Goal: Register for event/course

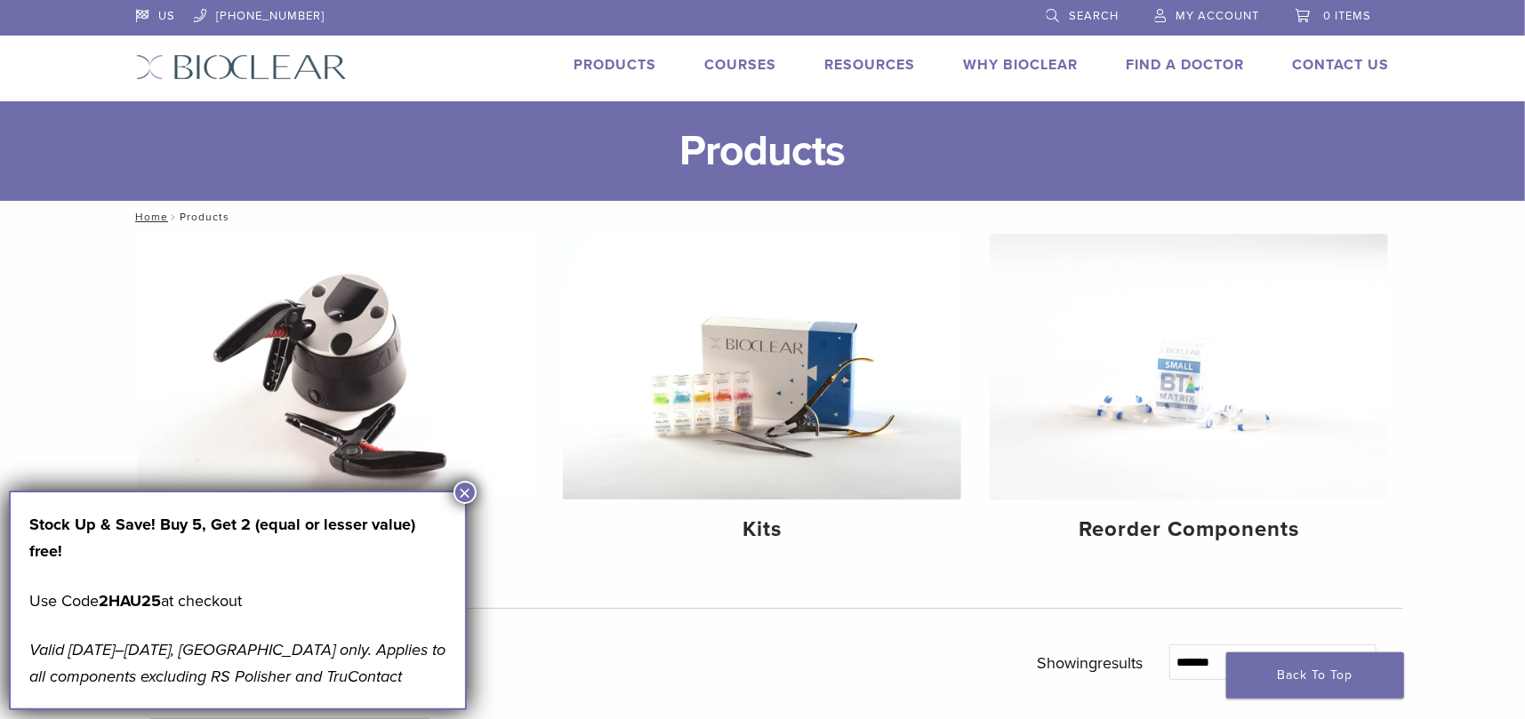
click at [740, 58] on link "Courses" at bounding box center [741, 65] width 72 height 18
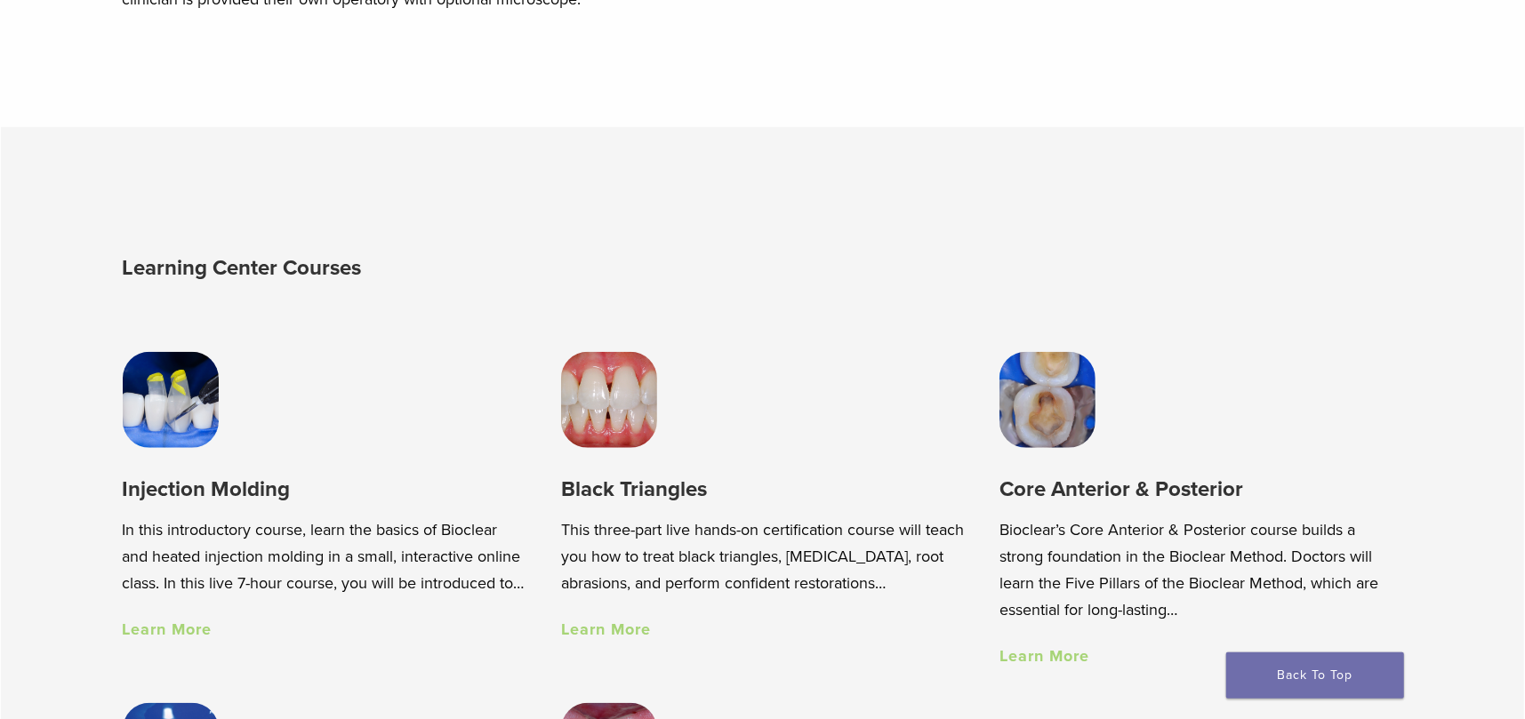
scroll to position [1156, 0]
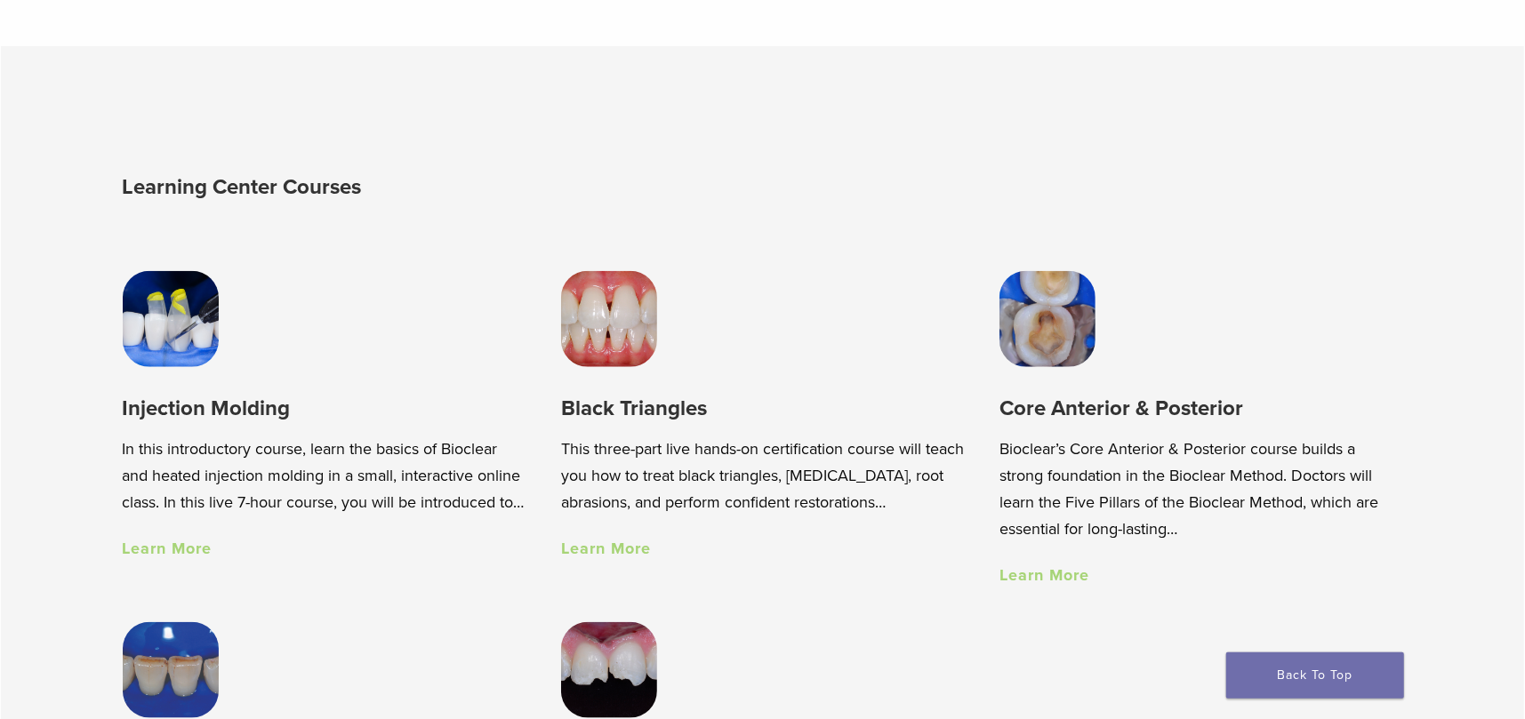
click at [189, 558] on link "Learn More" at bounding box center [168, 549] width 90 height 20
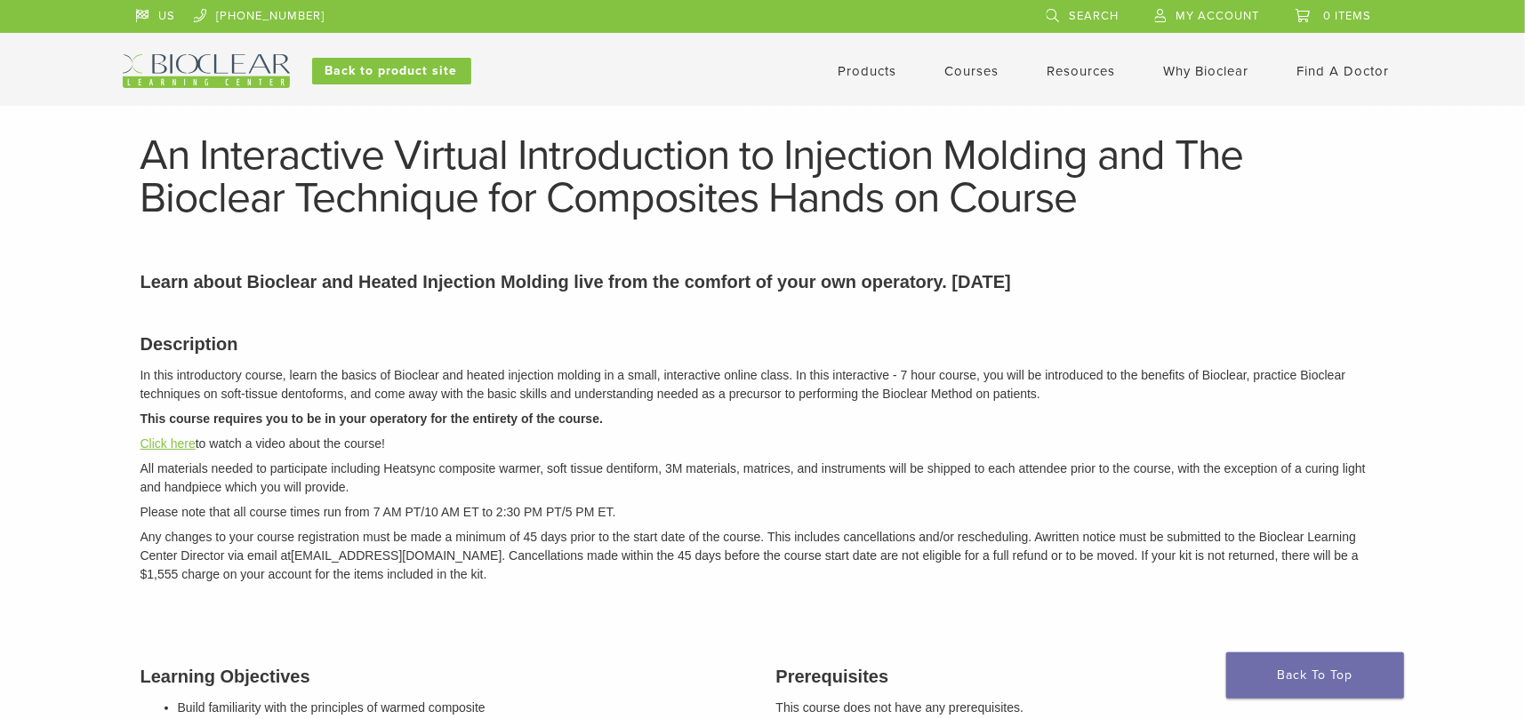
click at [161, 445] on link "Click here" at bounding box center [167, 444] width 55 height 14
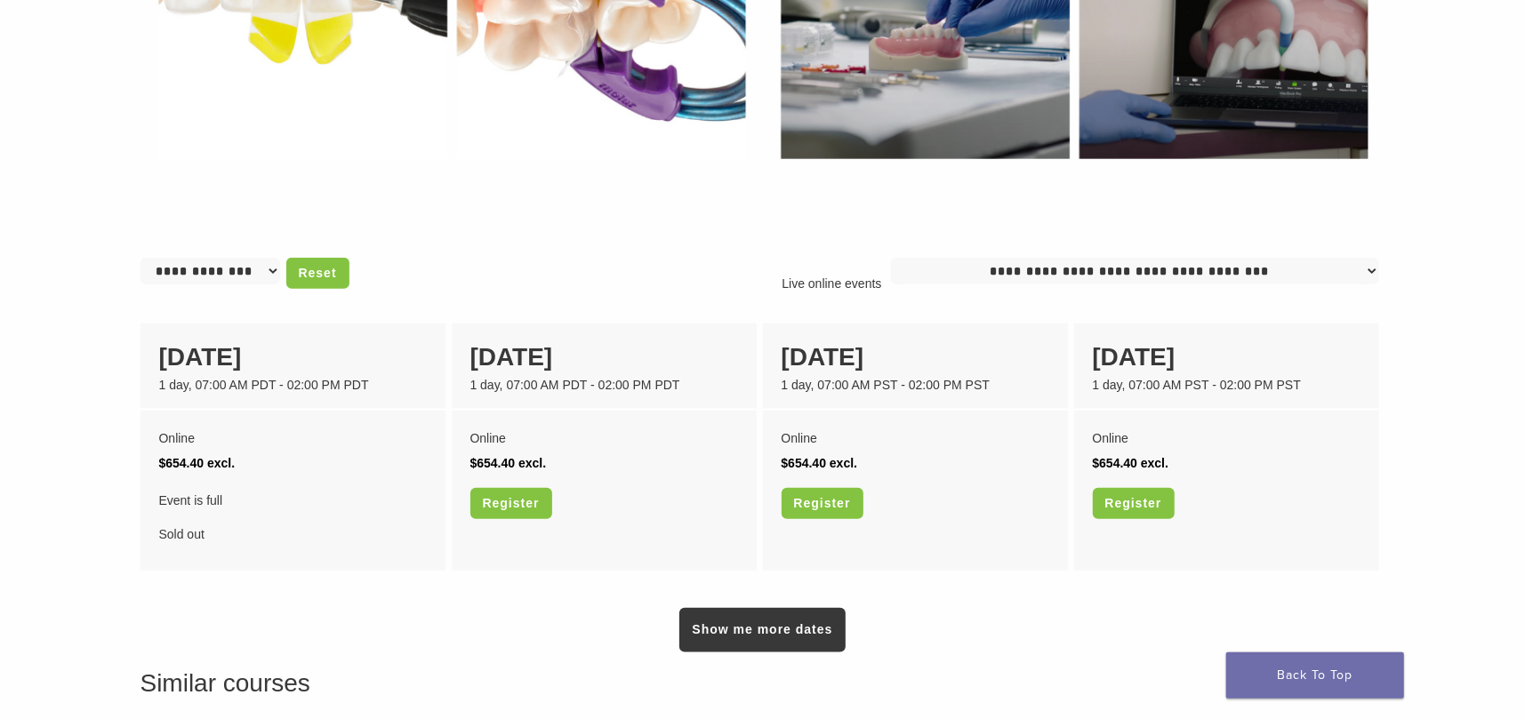
scroll to position [1245, 0]
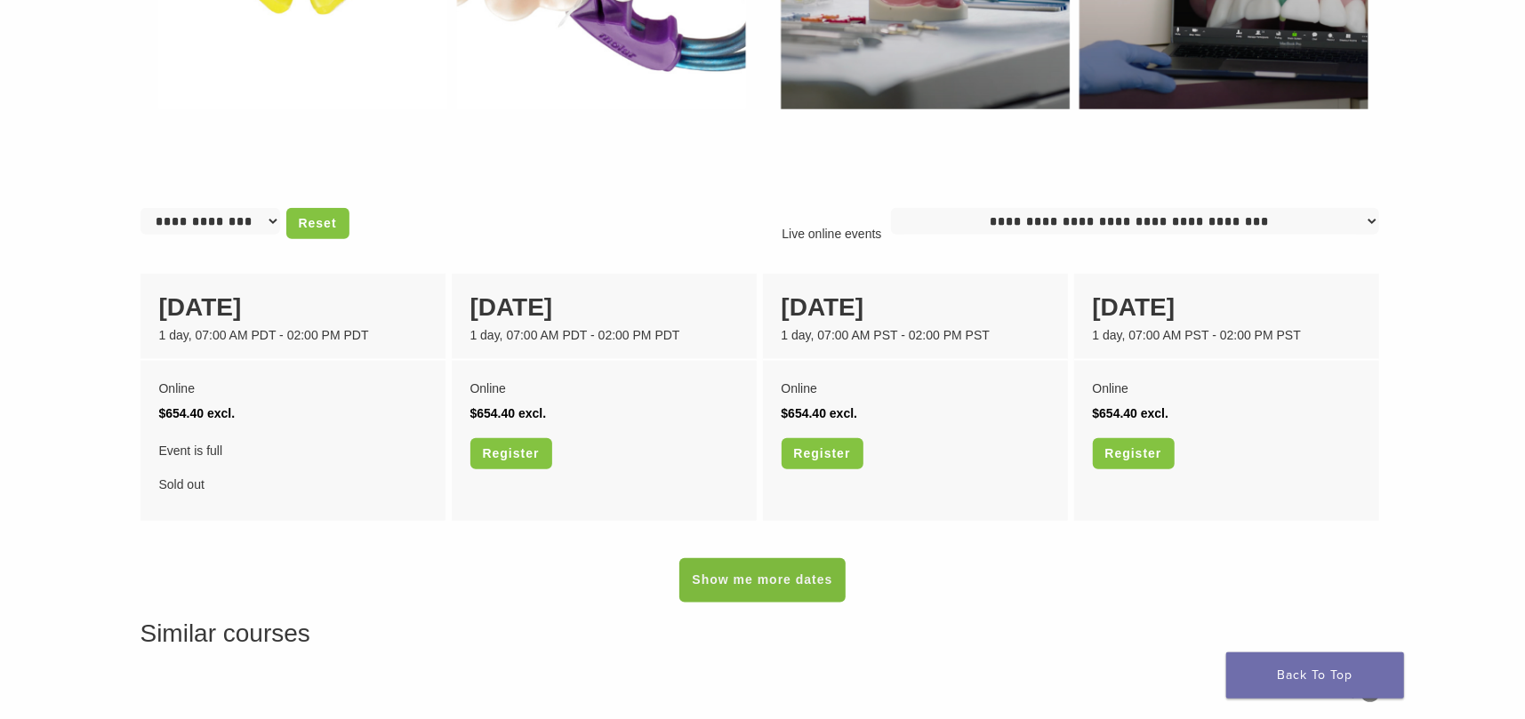
click at [704, 590] on link "Show me more dates" at bounding box center [761, 580] width 165 height 44
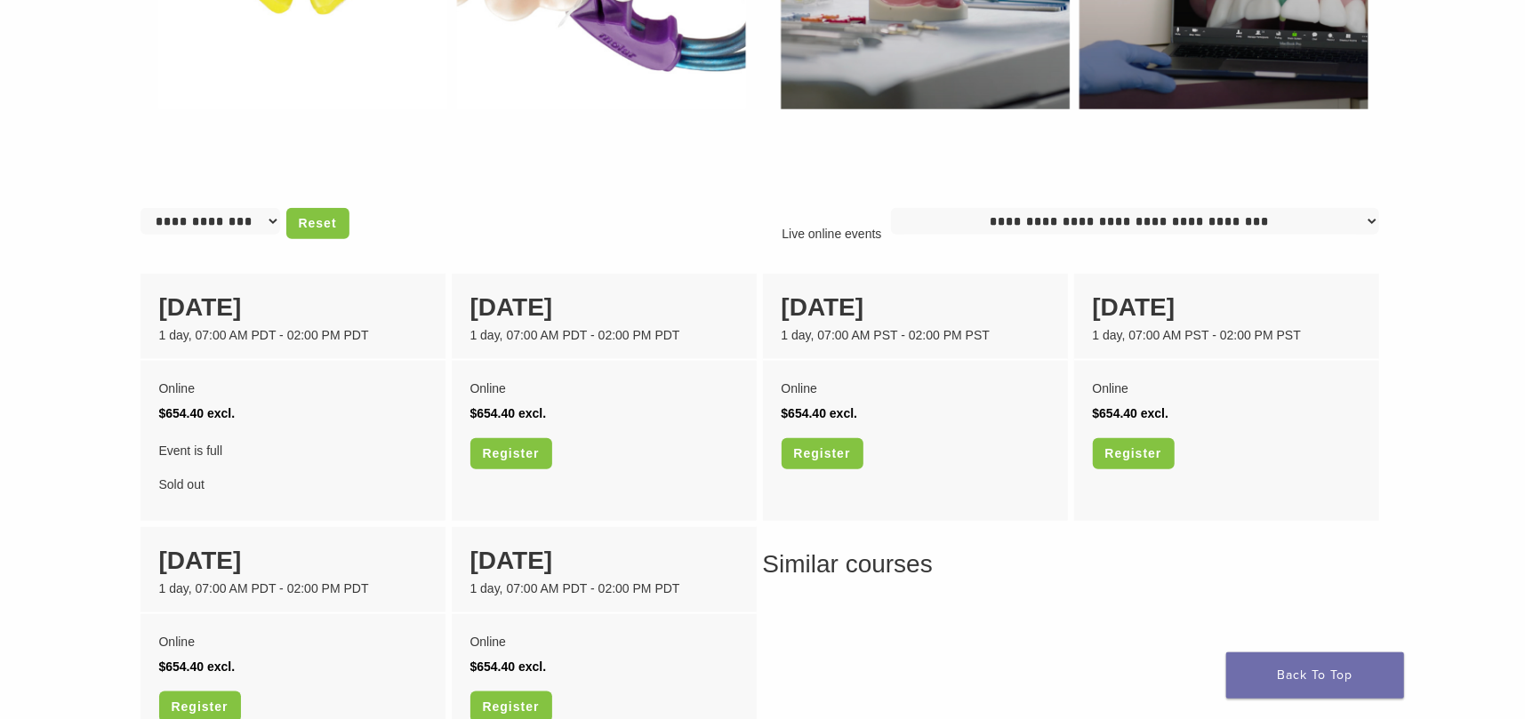
click at [1203, 229] on select "**********" at bounding box center [1135, 221] width 488 height 27
select select "**"
click at [898, 208] on select "**********" at bounding box center [1135, 221] width 488 height 27
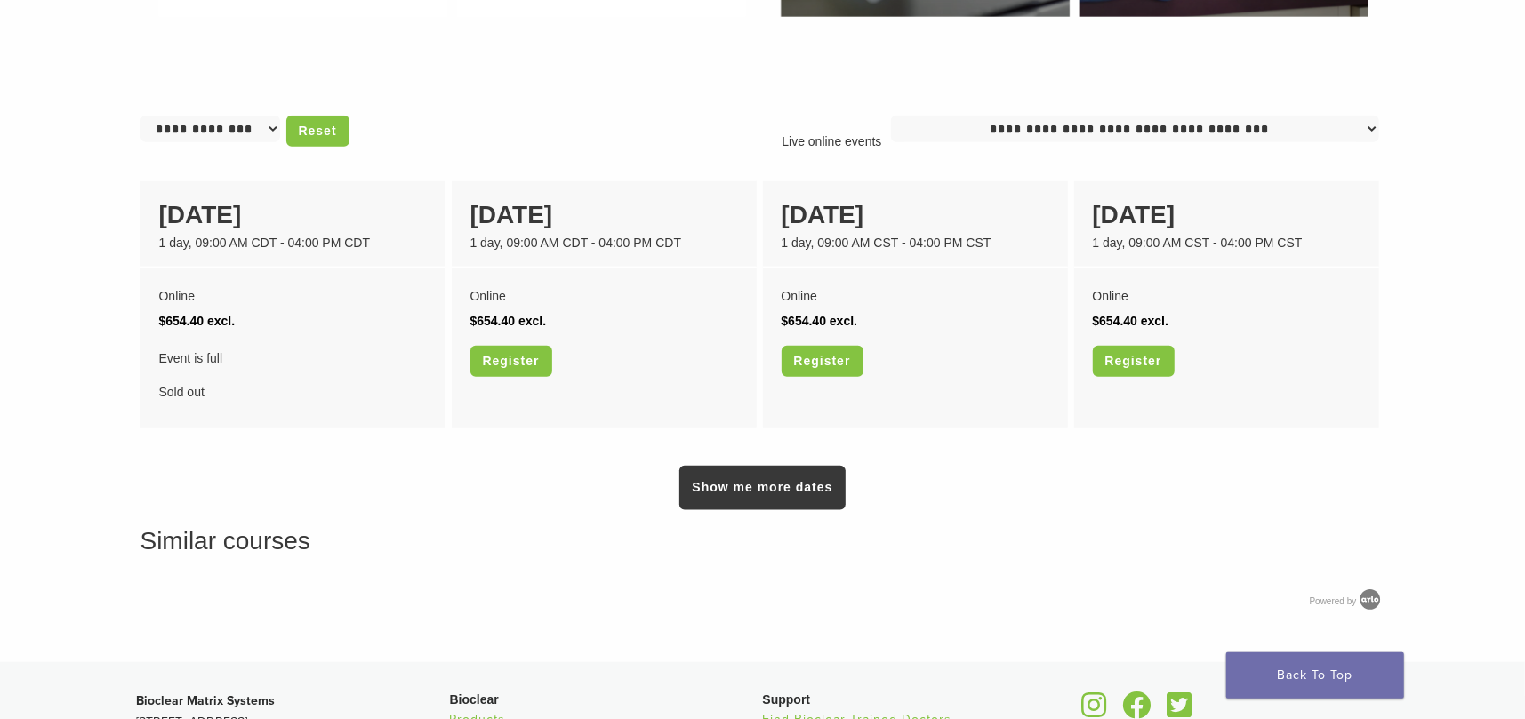
scroll to position [1334, 0]
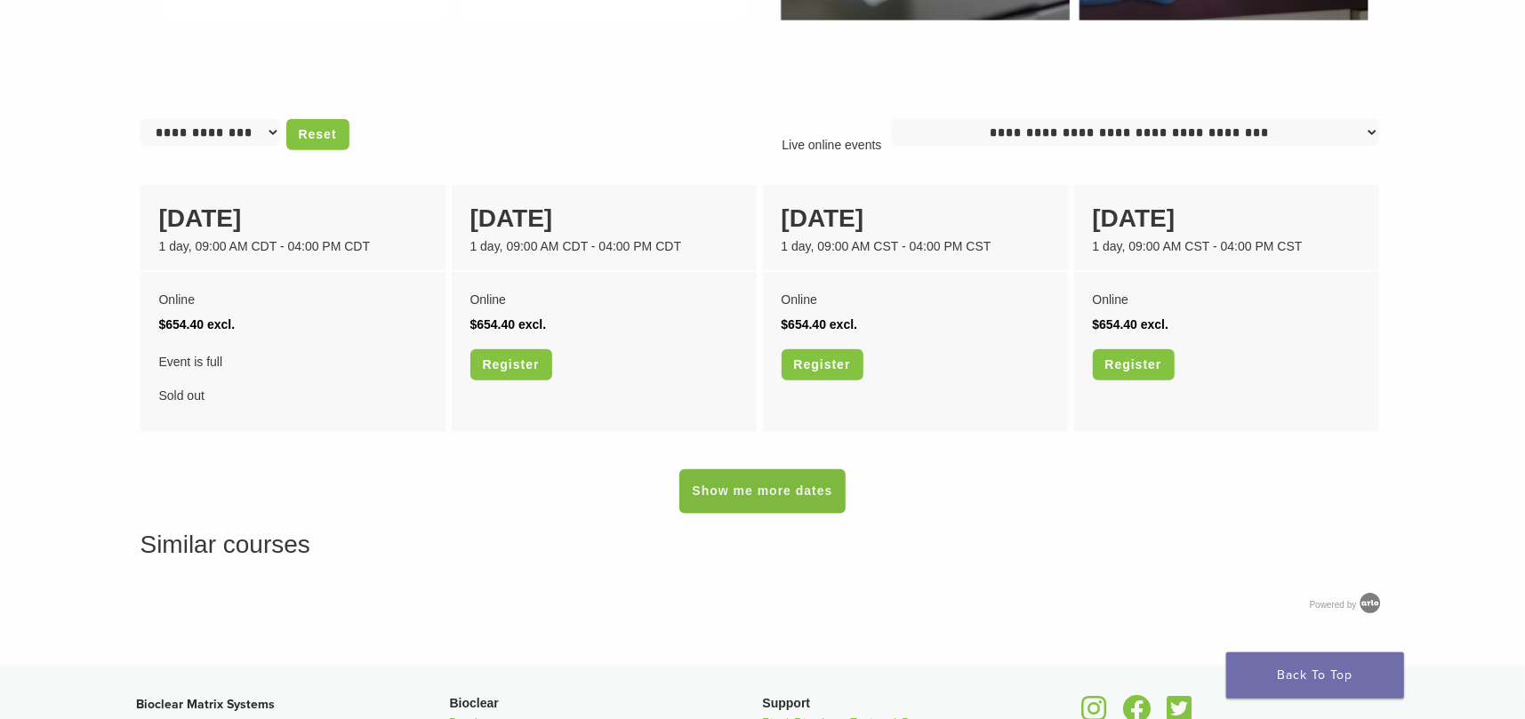
click at [780, 495] on link "Show me more dates" at bounding box center [761, 491] width 165 height 44
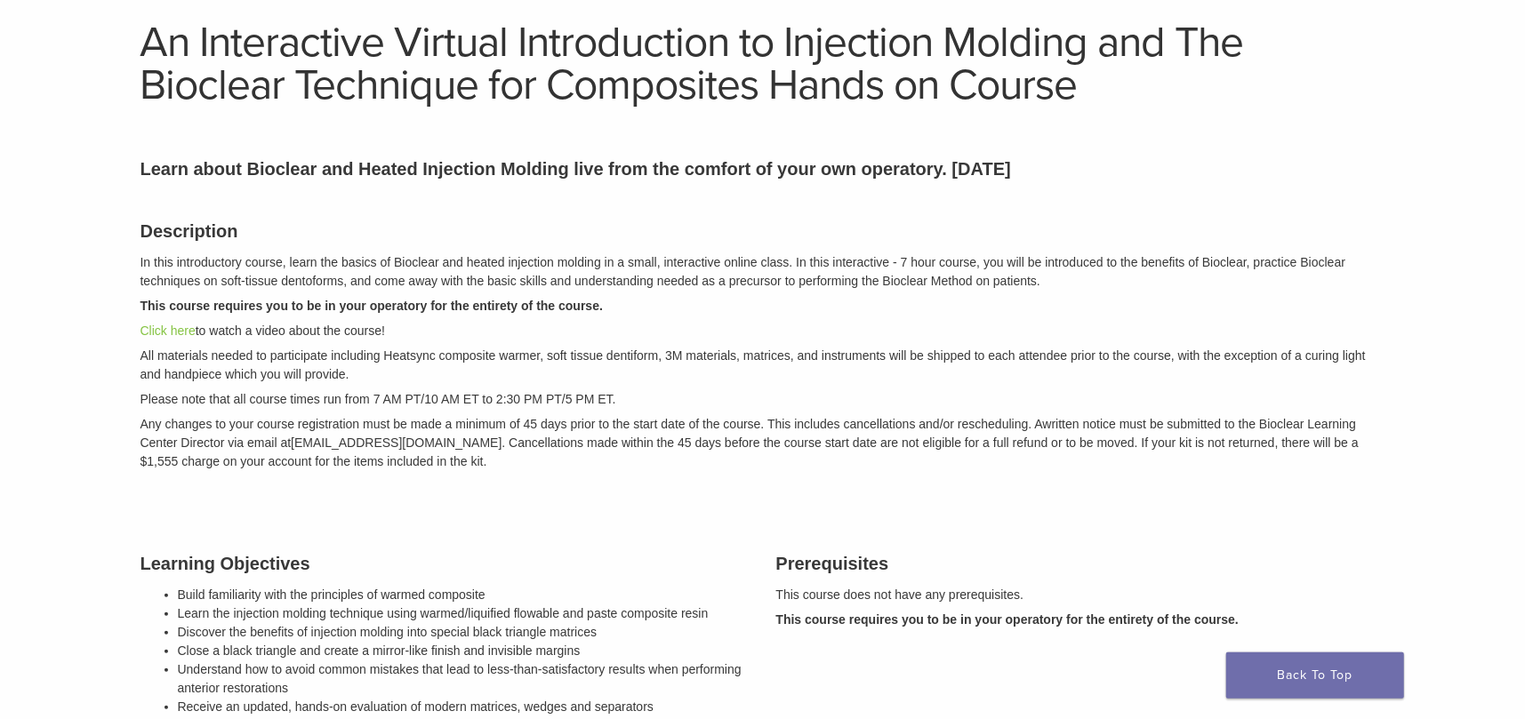
scroll to position [0, 0]
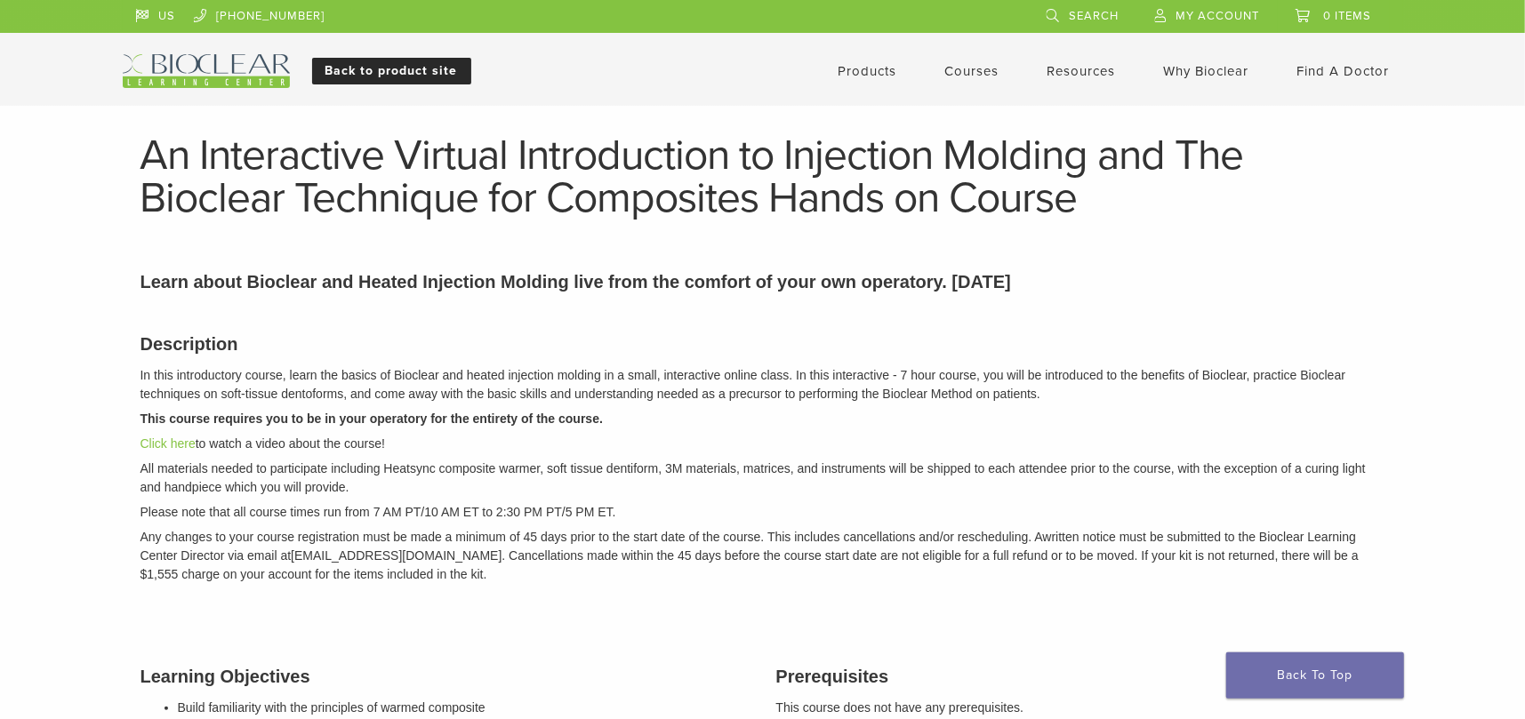
click at [357, 68] on link "Back to product site" at bounding box center [391, 71] width 159 height 27
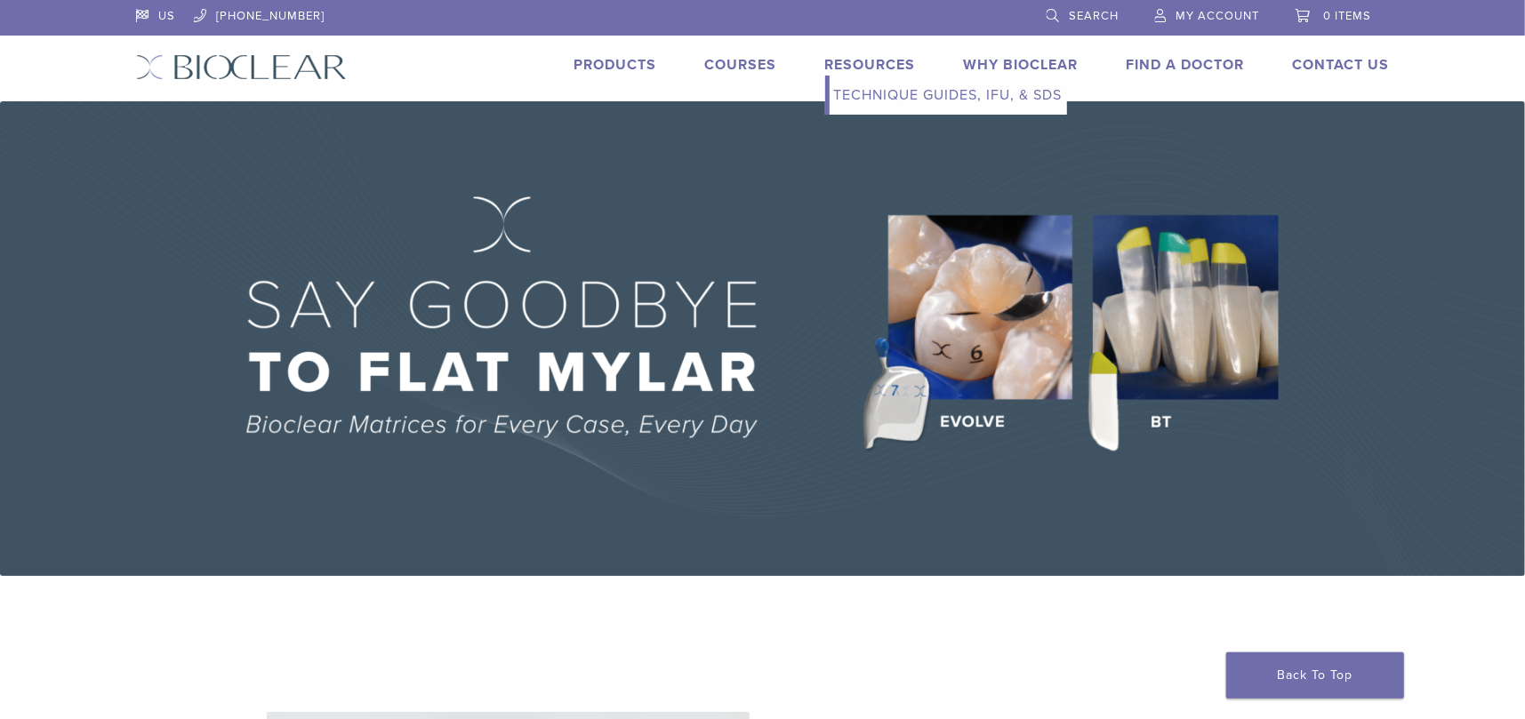
click at [850, 54] on li "Resources Expand child menu Technique Guides, IFU, & SDS" at bounding box center [870, 64] width 91 height 21
click at [758, 70] on link "Courses" at bounding box center [741, 65] width 72 height 18
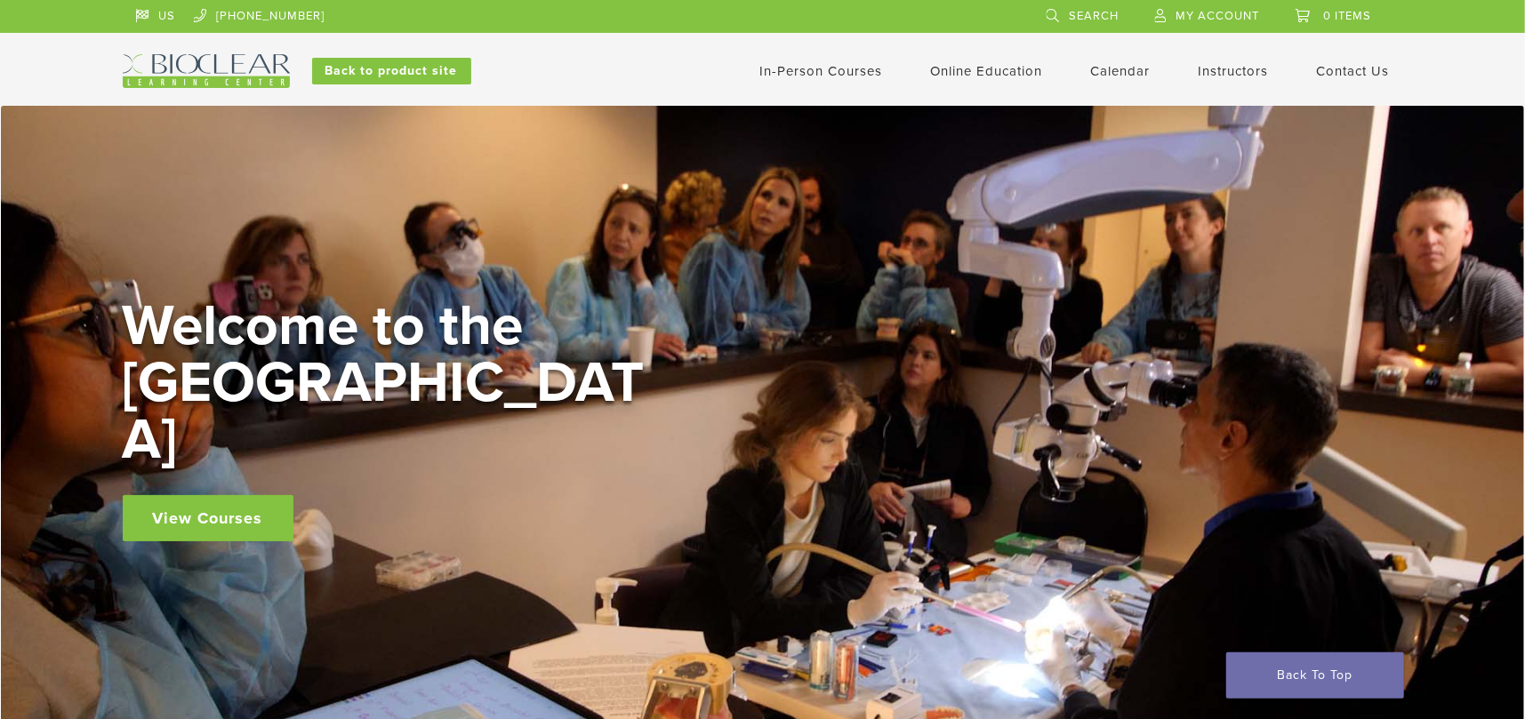
click at [760, 70] on link "In-Person Courses" at bounding box center [821, 71] width 123 height 16
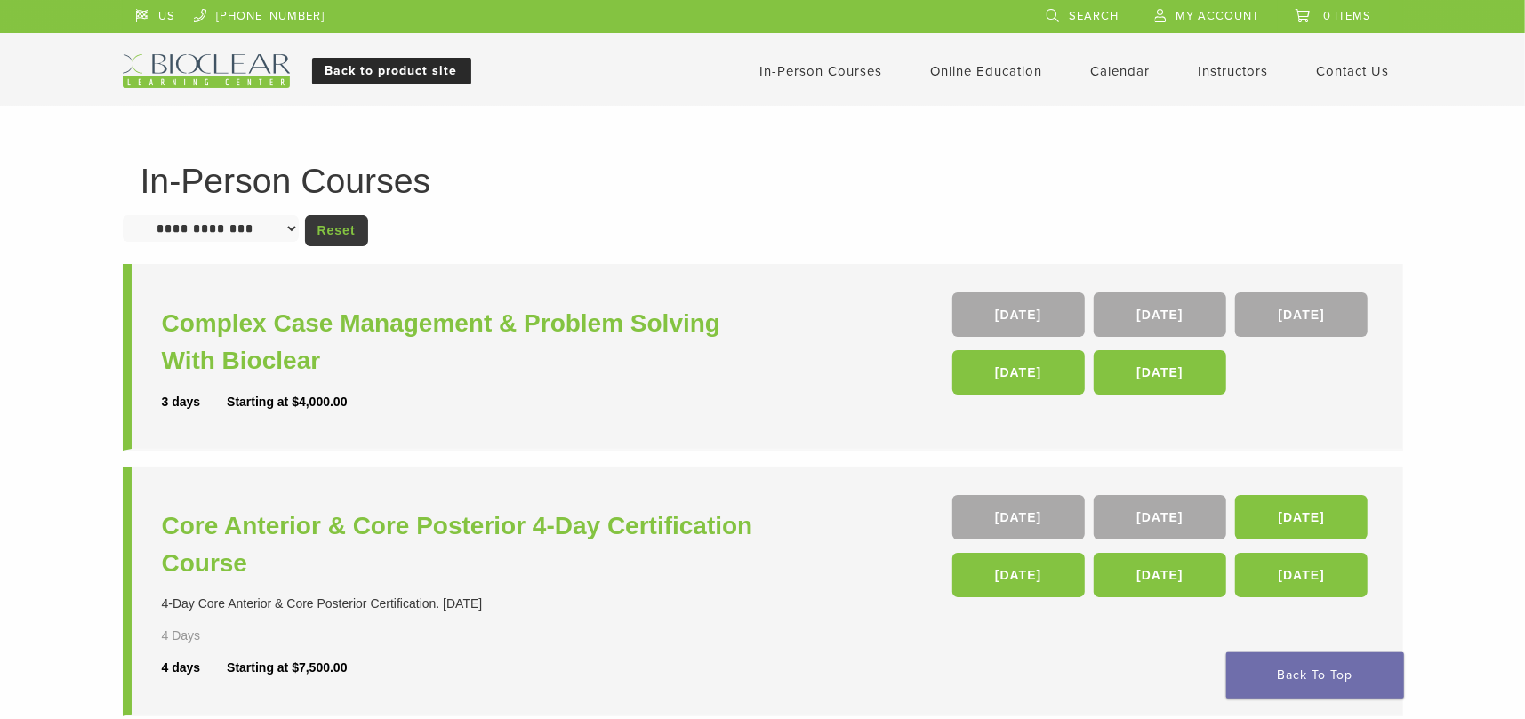
click at [395, 70] on link "Back to product site" at bounding box center [391, 71] width 159 height 27
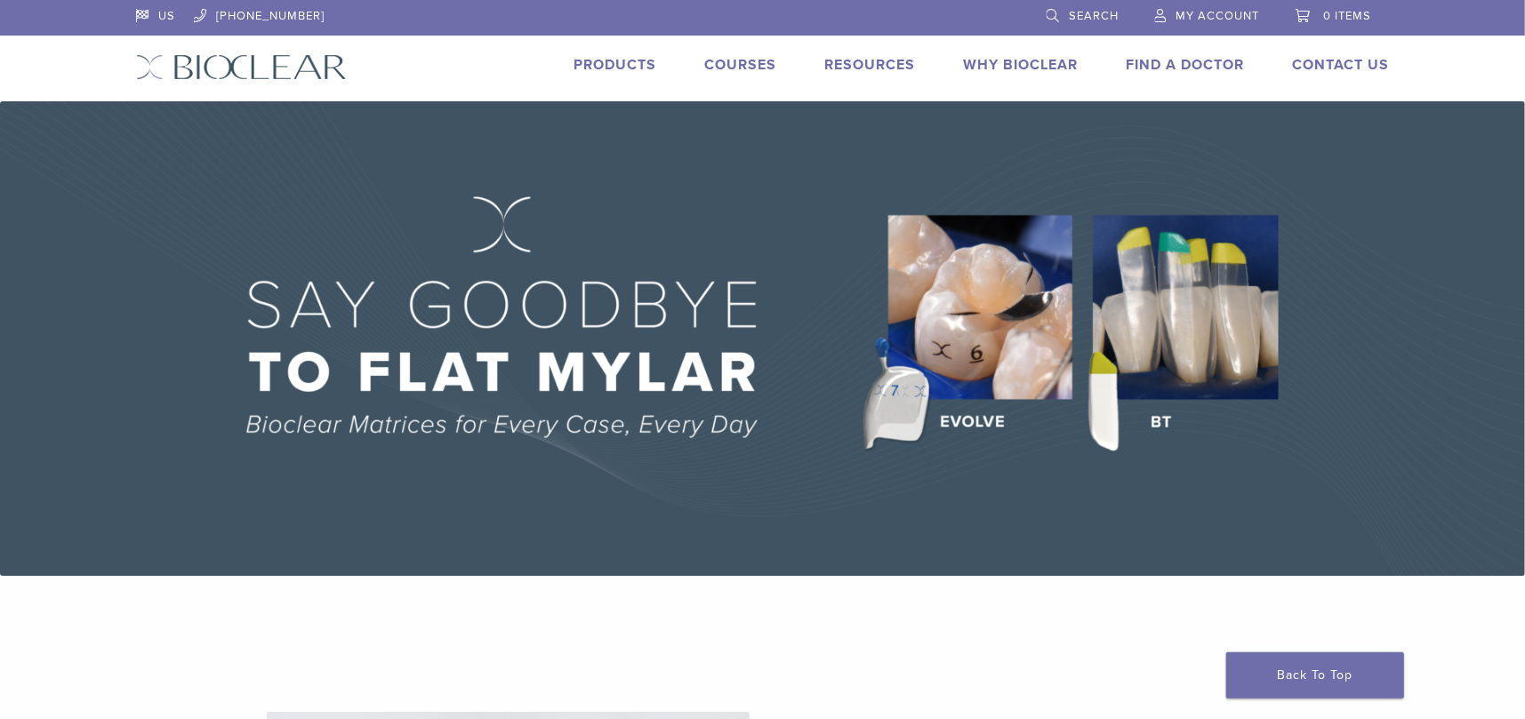
click at [734, 60] on link "Courses" at bounding box center [741, 65] width 72 height 18
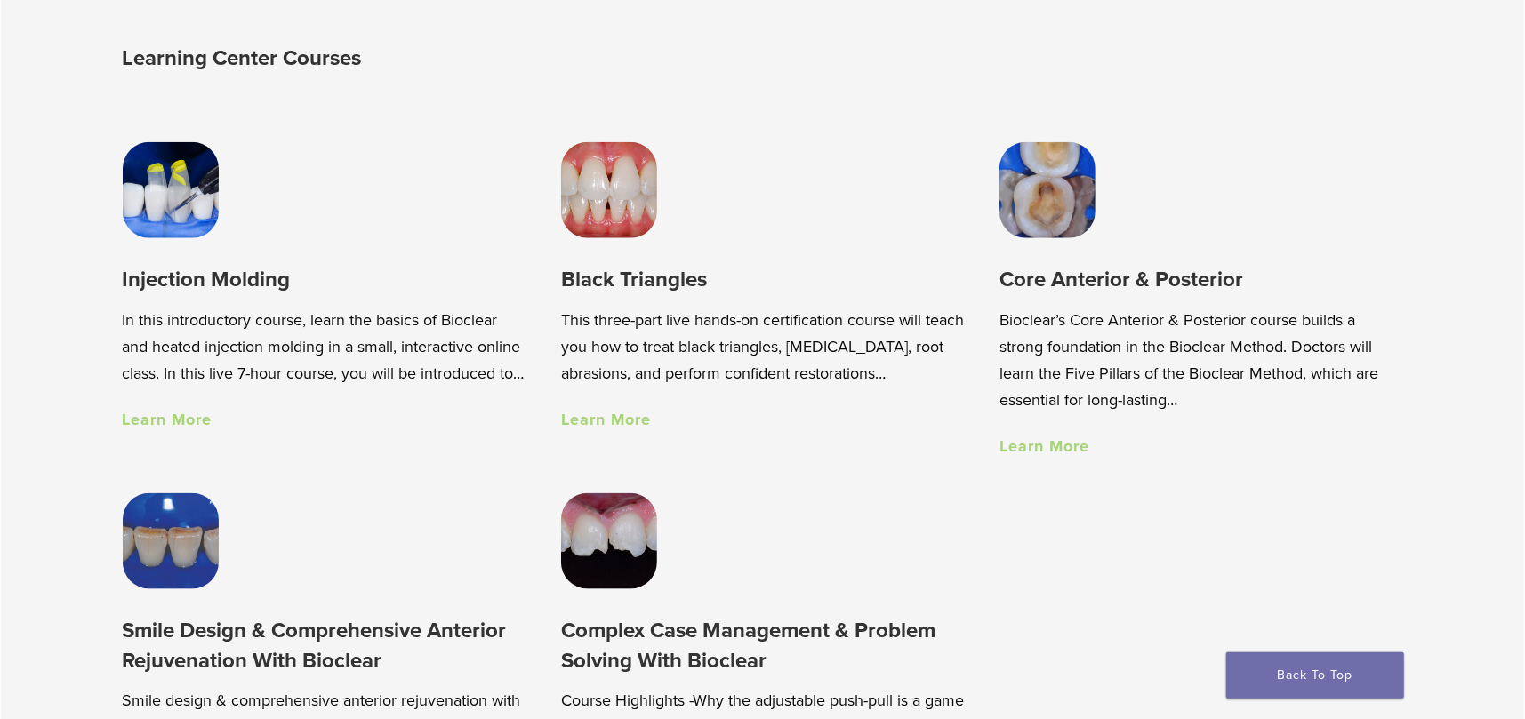
scroll to position [1245, 0]
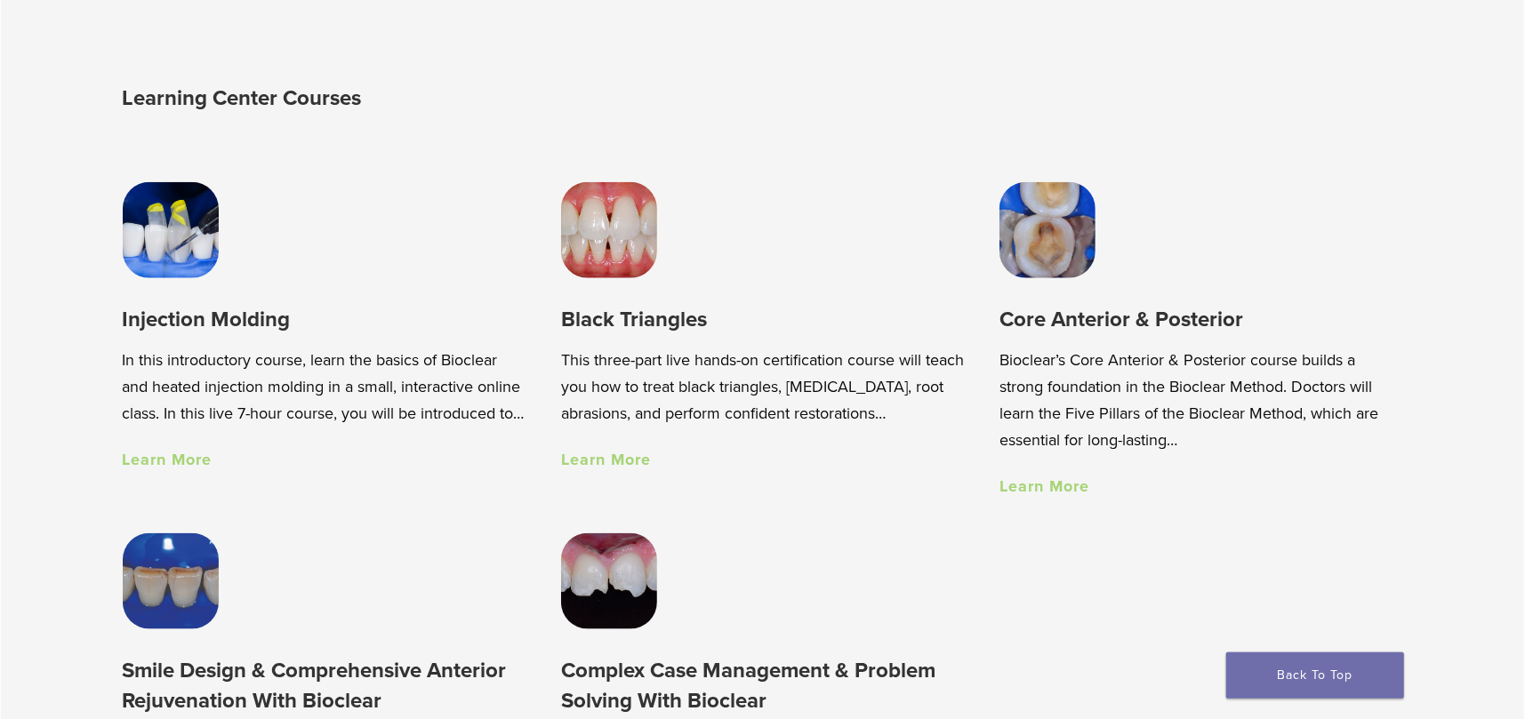
click at [623, 466] on link "Learn More" at bounding box center [606, 460] width 90 height 20
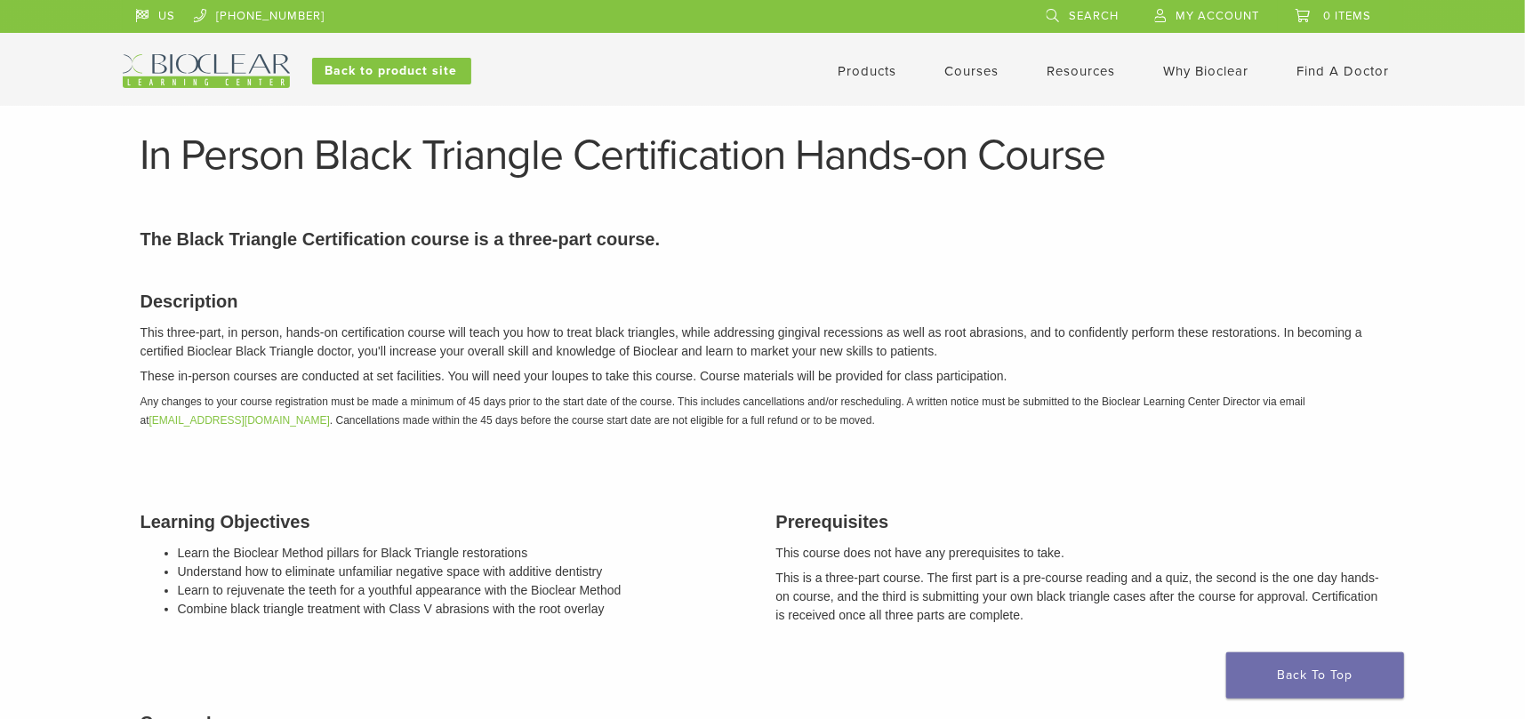
click at [972, 69] on link "Courses" at bounding box center [972, 71] width 54 height 16
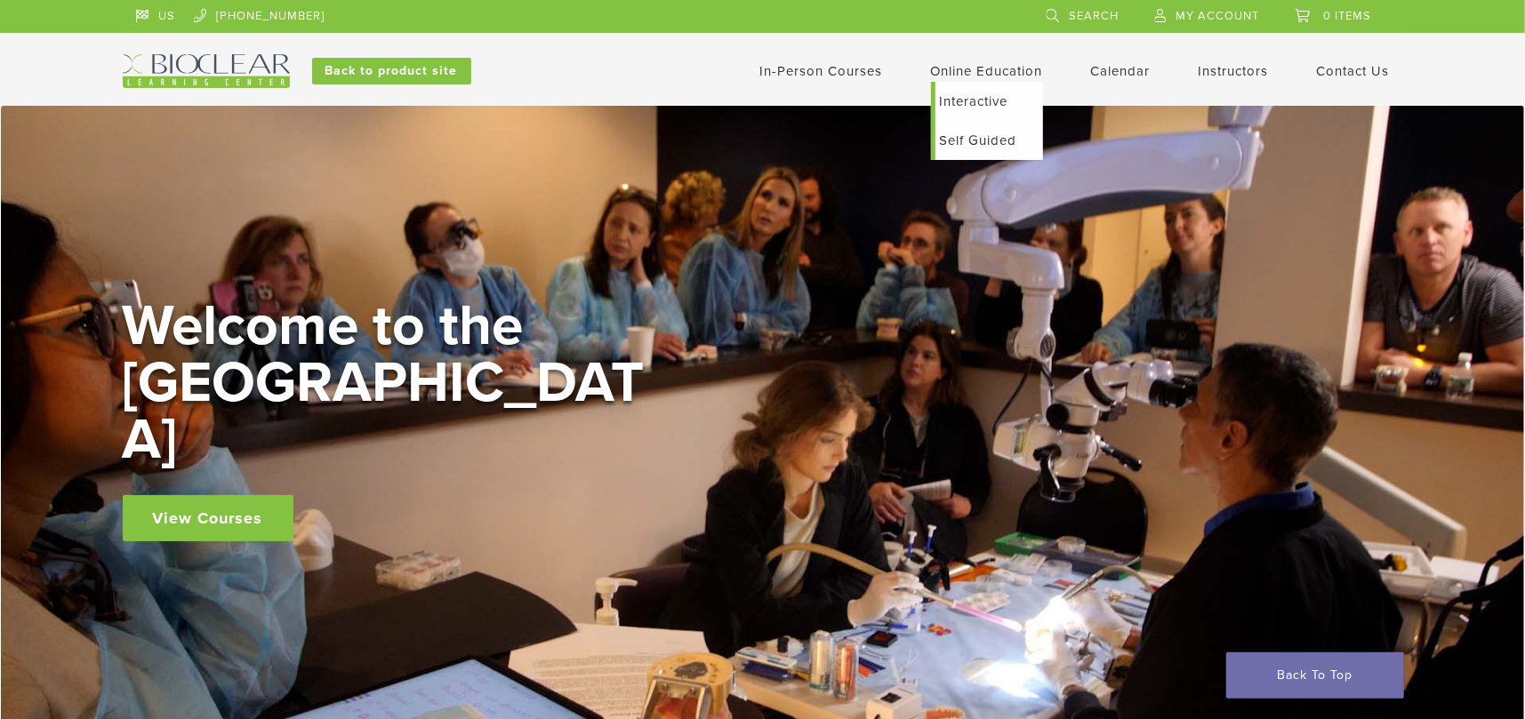
click at [981, 139] on link "Self Guided" at bounding box center [989, 140] width 108 height 39
click at [214, 496] on link "View Courses" at bounding box center [208, 518] width 171 height 46
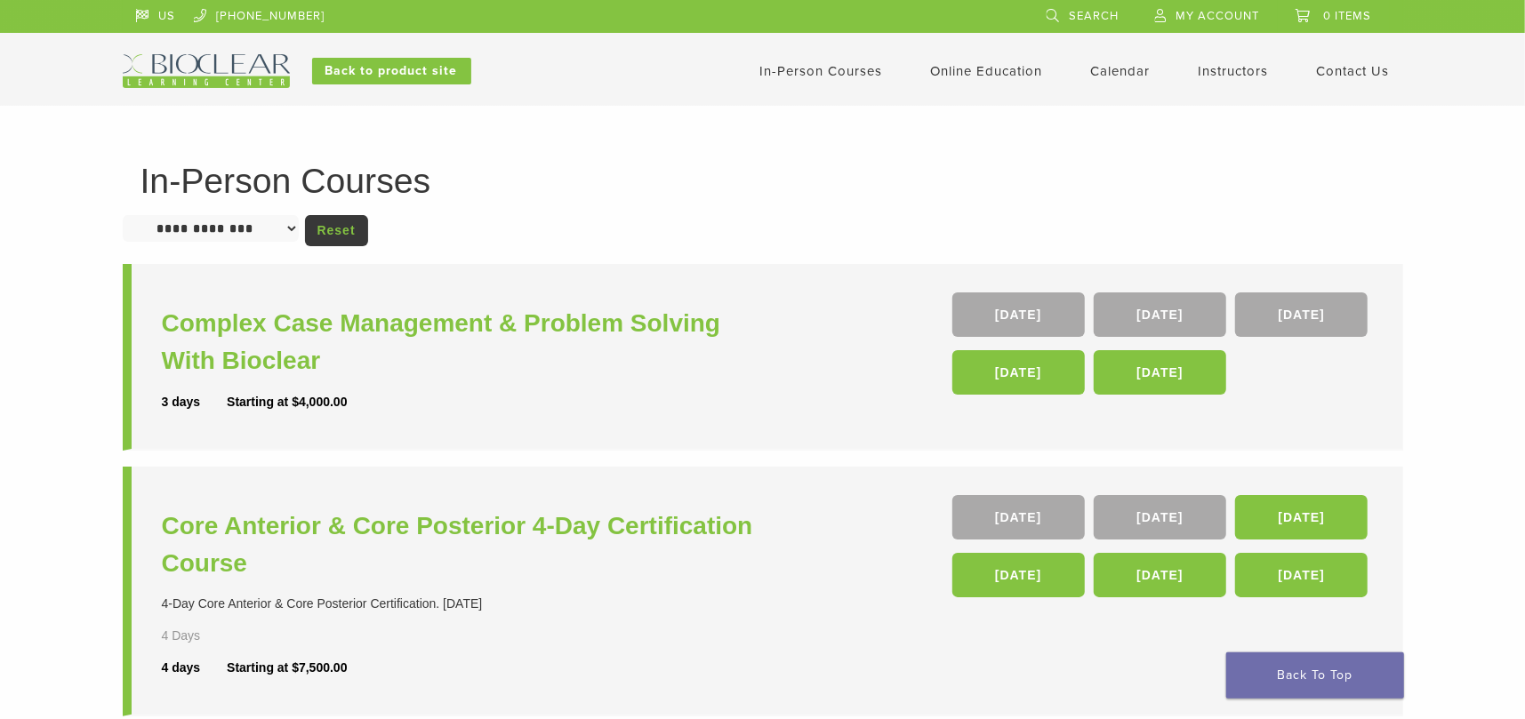
scroll to position [267, 0]
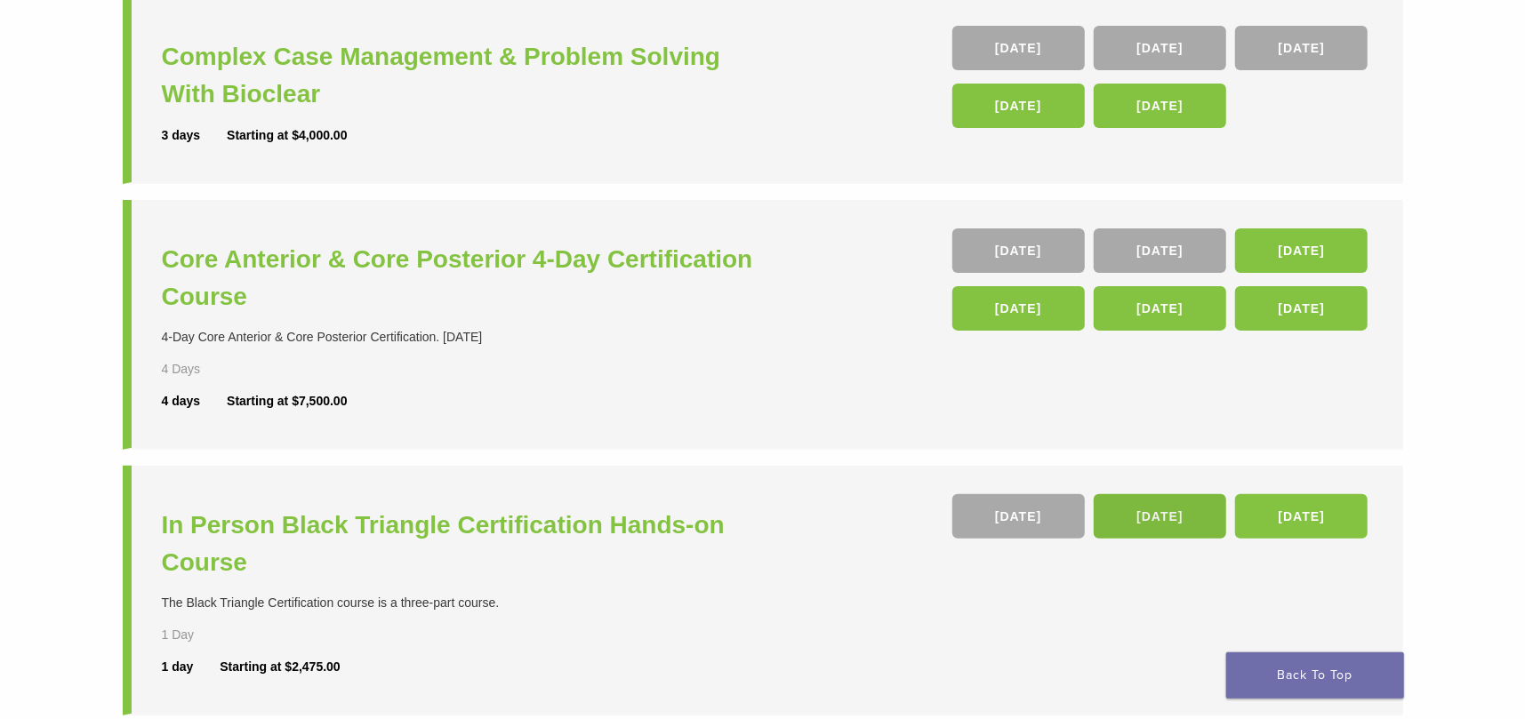
click at [1184, 509] on link "[DATE]" at bounding box center [1160, 516] width 132 height 44
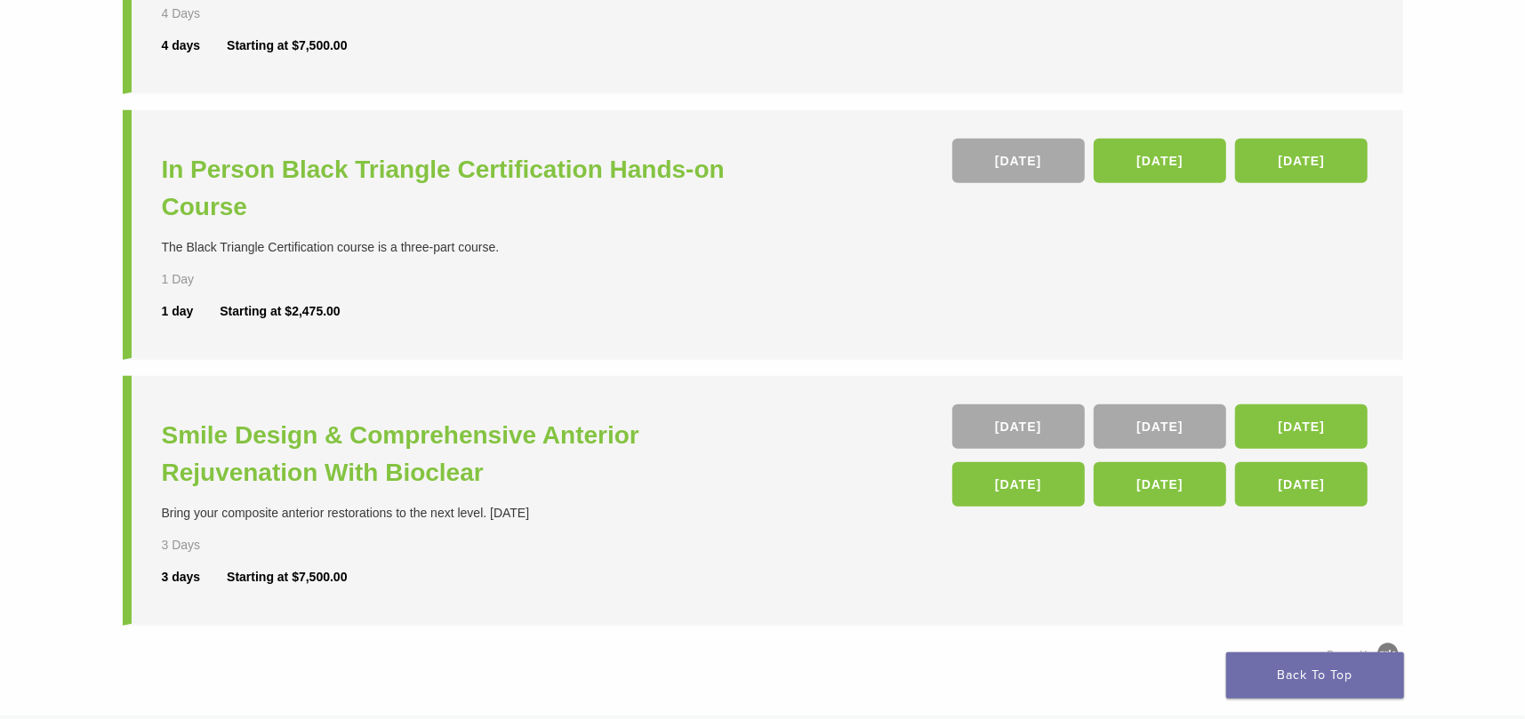
scroll to position [622, 0]
click at [485, 164] on h3 "In Person Black Triangle Certification Hands-on Course" at bounding box center [465, 188] width 606 height 75
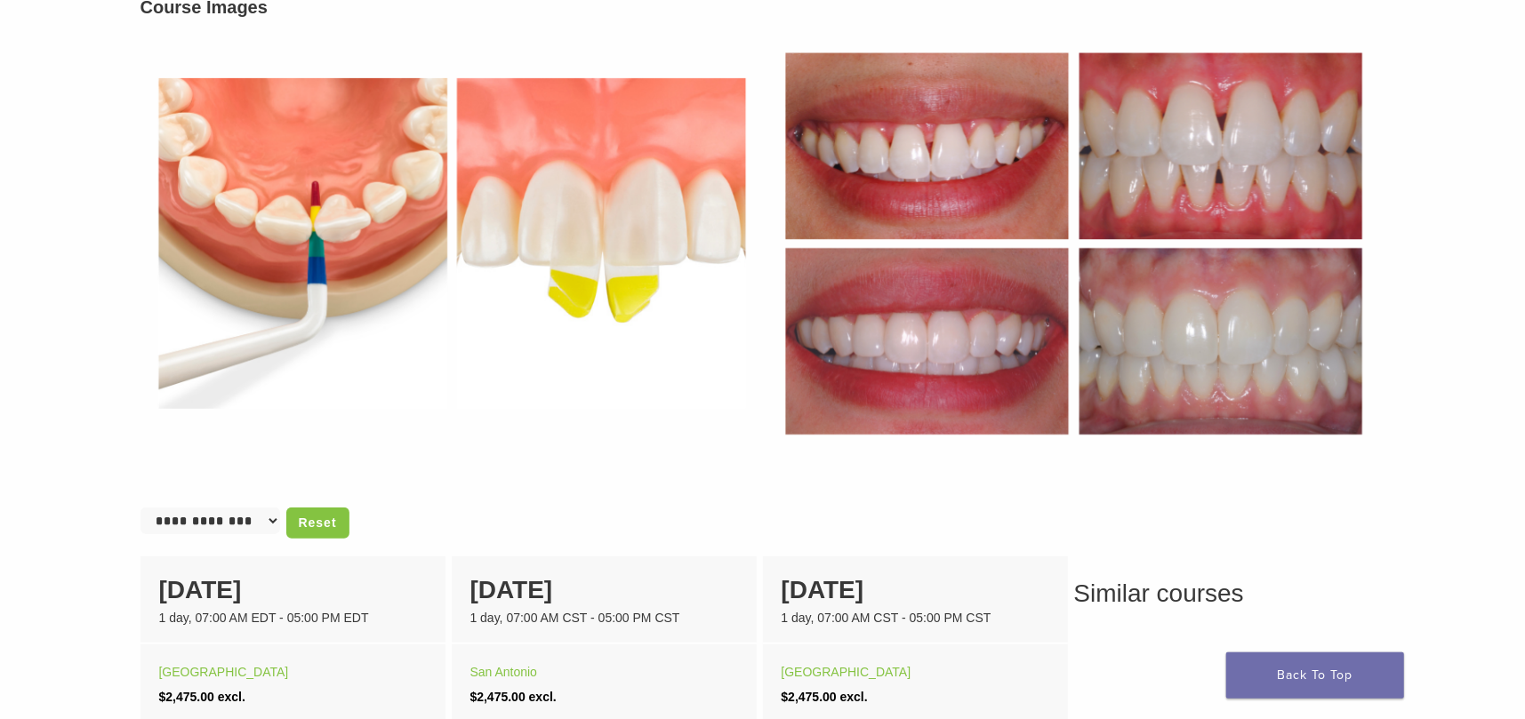
scroll to position [1067, 0]
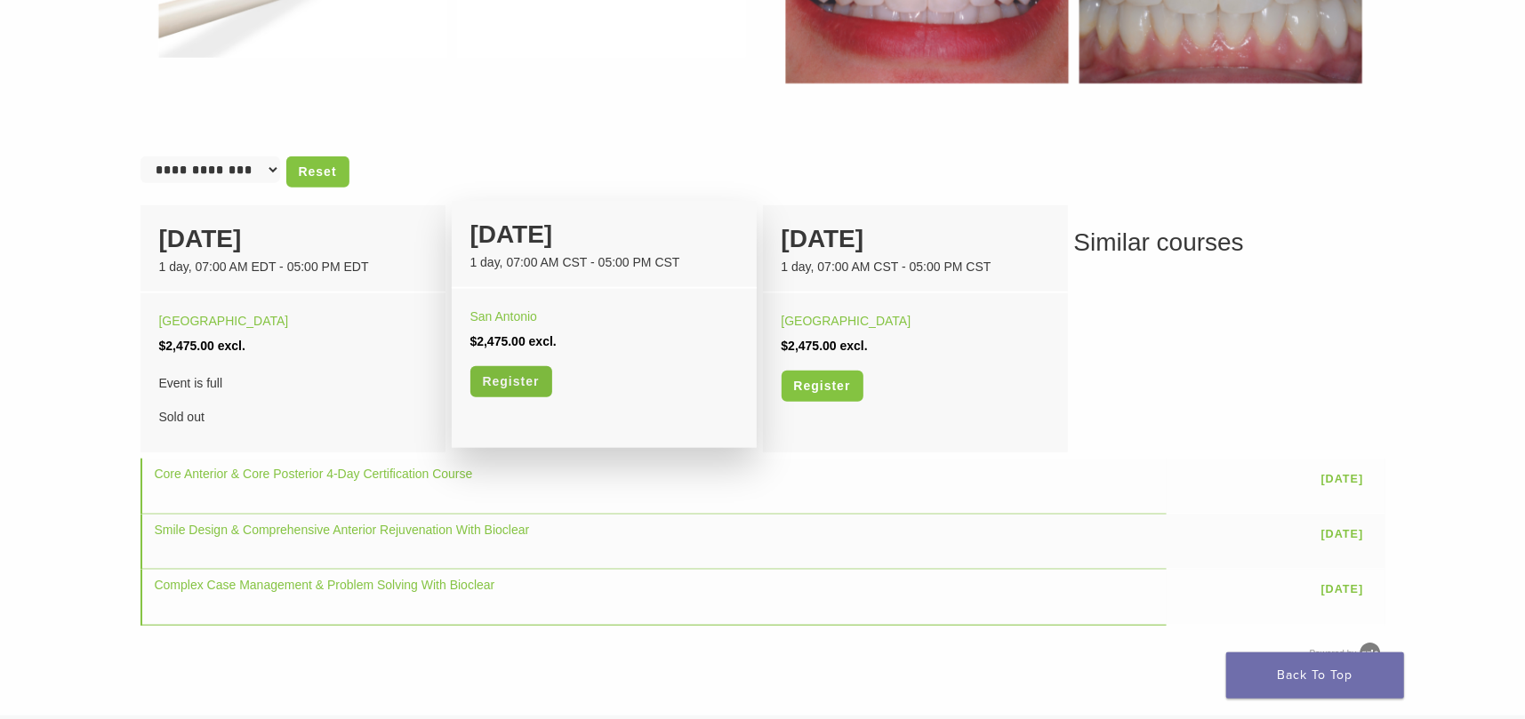
click at [512, 379] on link "Register" at bounding box center [511, 381] width 82 height 31
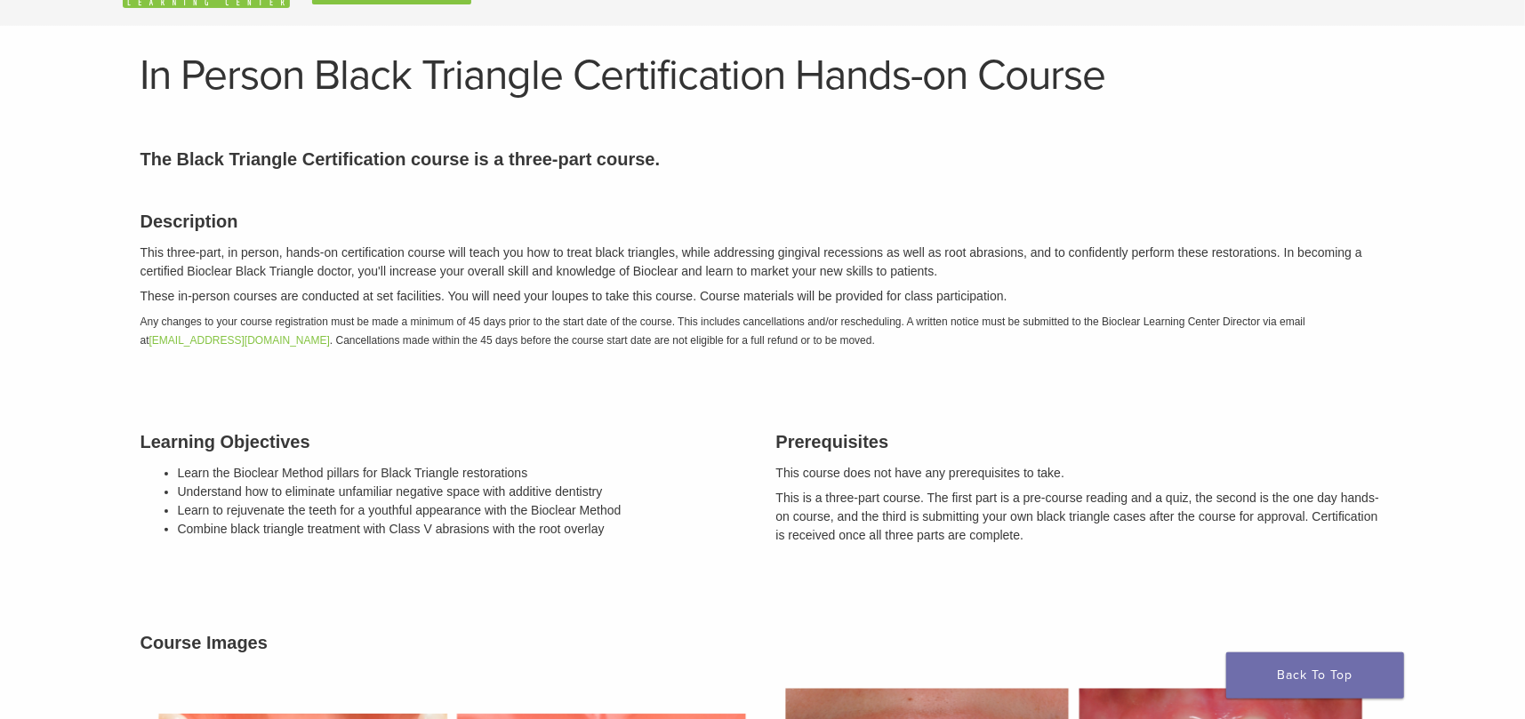
scroll to position [0, 0]
